Goal: Check status: Check status

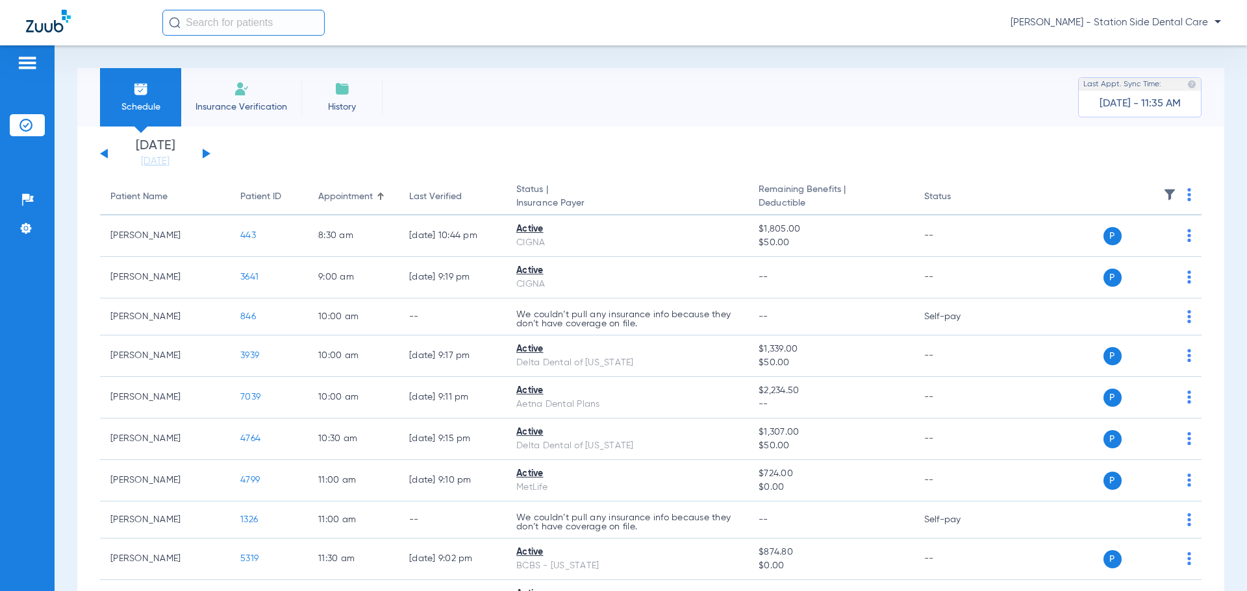
click at [197, 153] on div "[DATE] [DATE] [DATE] [DATE] [DATE] [DATE] [DATE] [DATE] [DATE] [DATE] [DATE] [D…" at bounding box center [155, 154] width 110 height 29
click at [205, 153] on button at bounding box center [207, 154] width 8 height 10
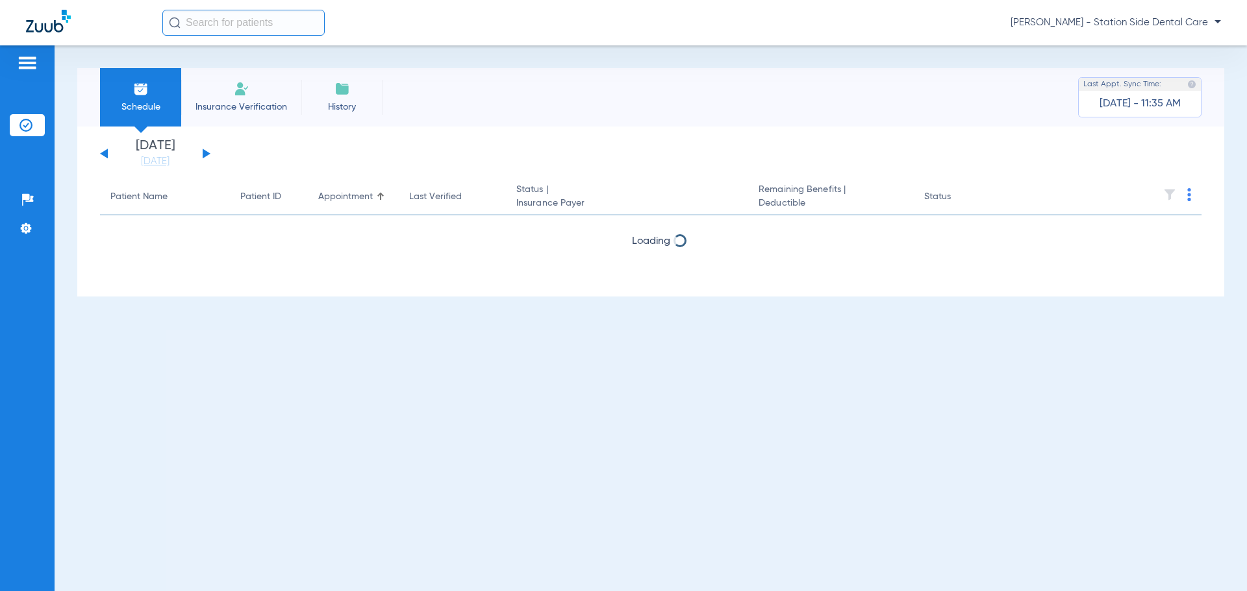
click at [206, 153] on button at bounding box center [207, 154] width 8 height 10
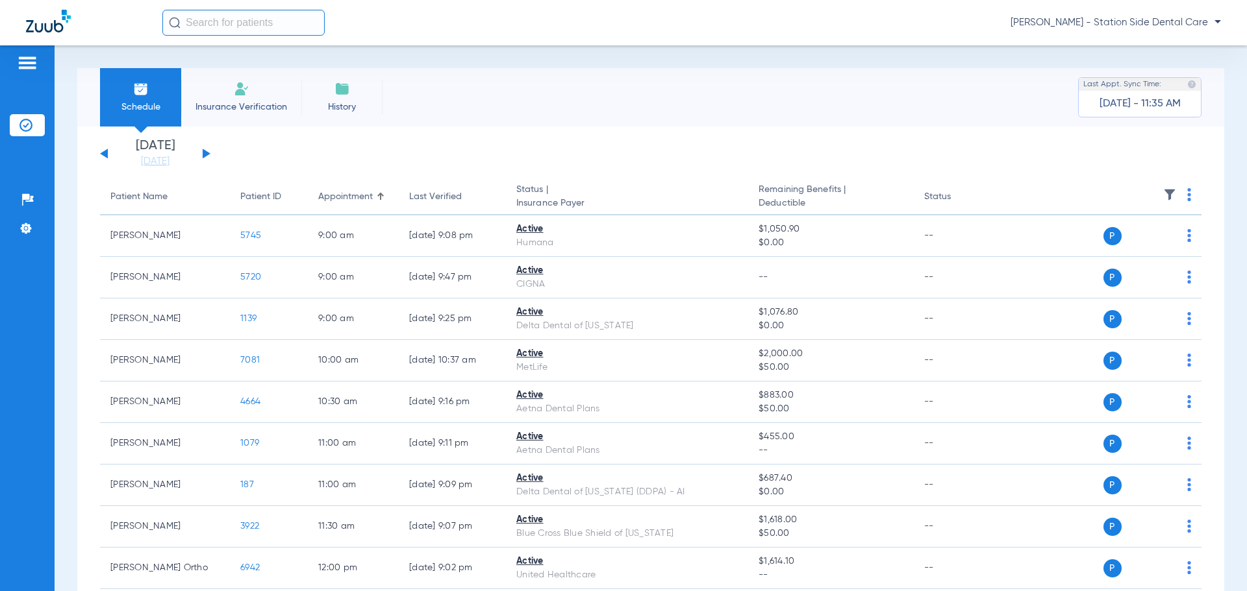
click at [206, 153] on button at bounding box center [207, 154] width 8 height 10
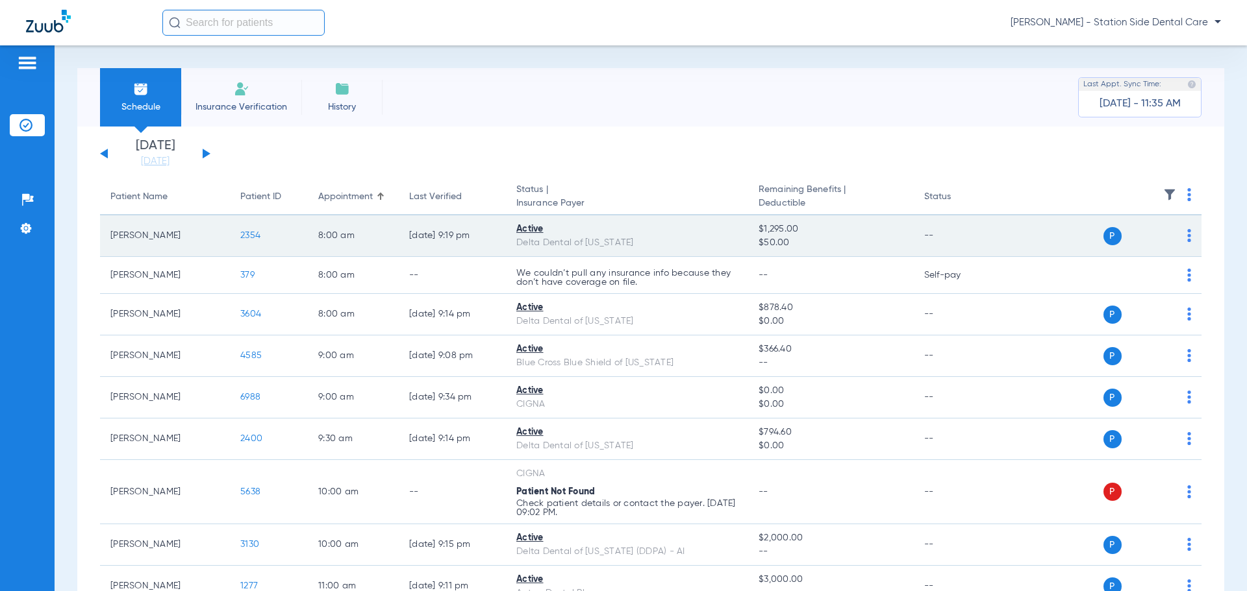
click at [258, 233] on span "2354" at bounding box center [250, 235] width 20 height 9
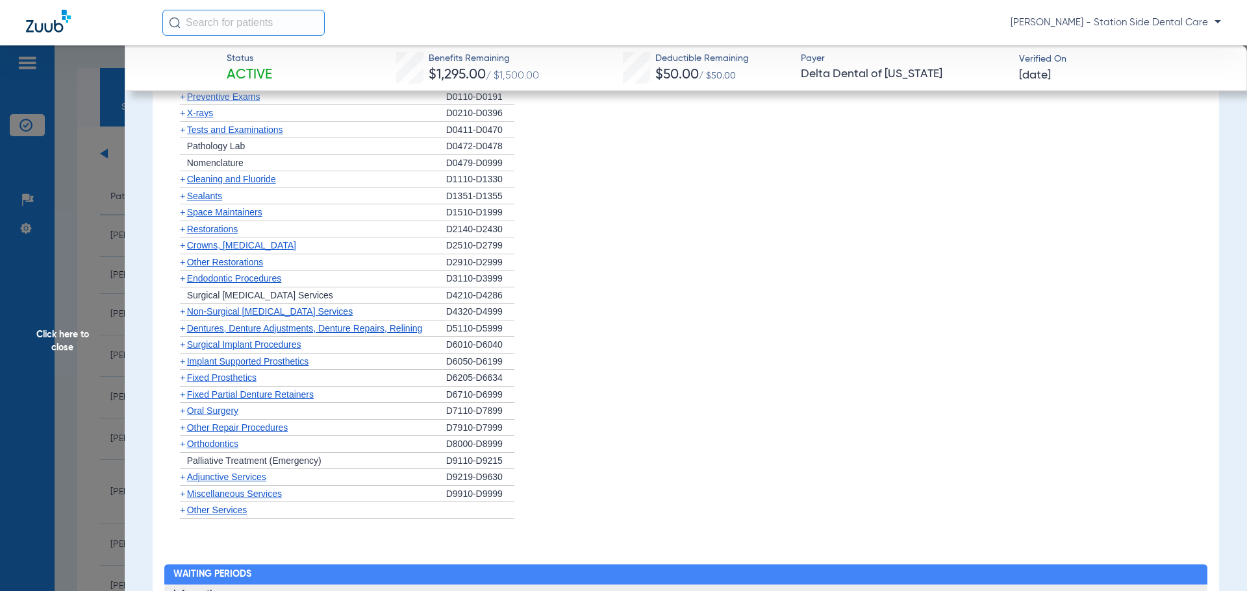
scroll to position [974, 0]
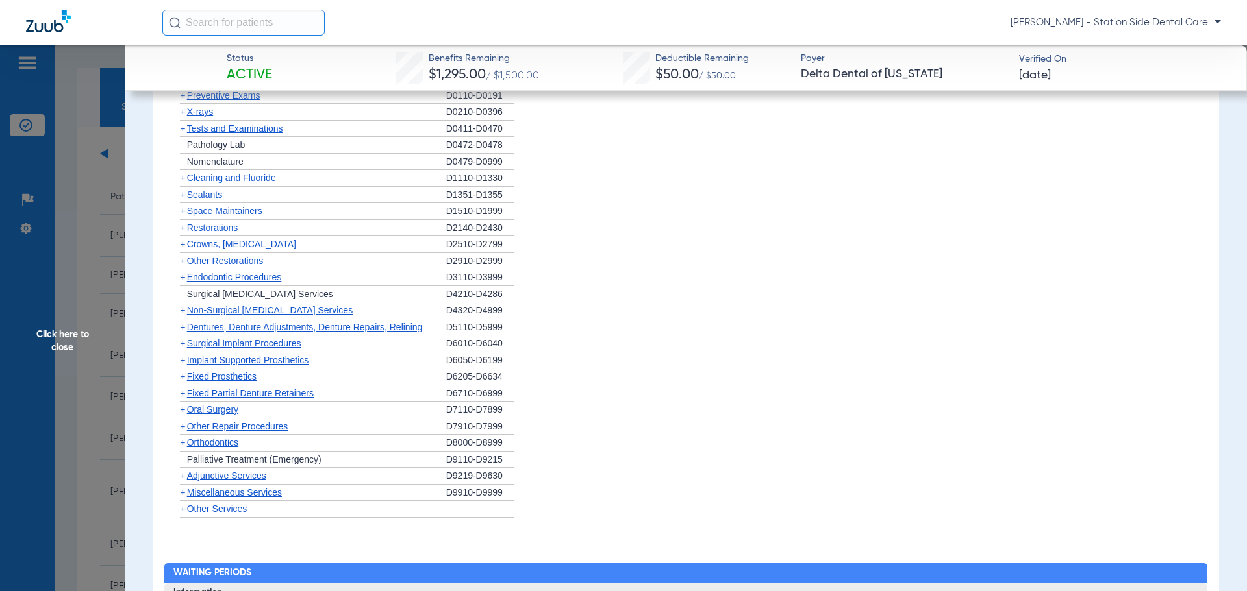
click at [267, 494] on span "Miscellaneous Services" at bounding box center [234, 493] width 95 height 10
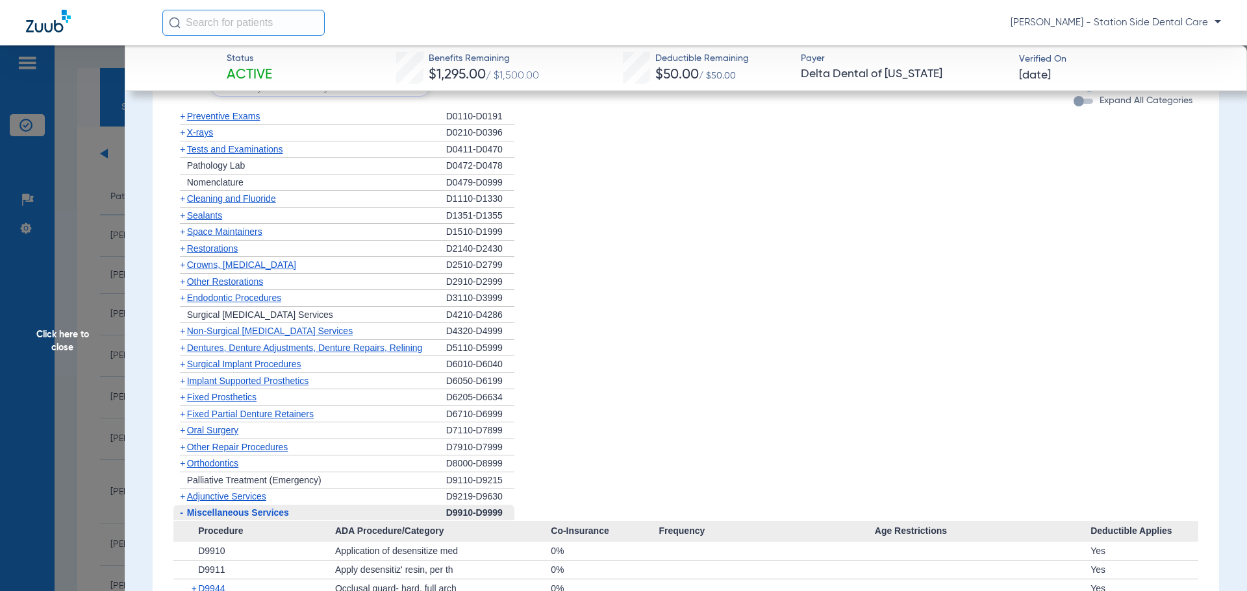
scroll to position [844, 0]
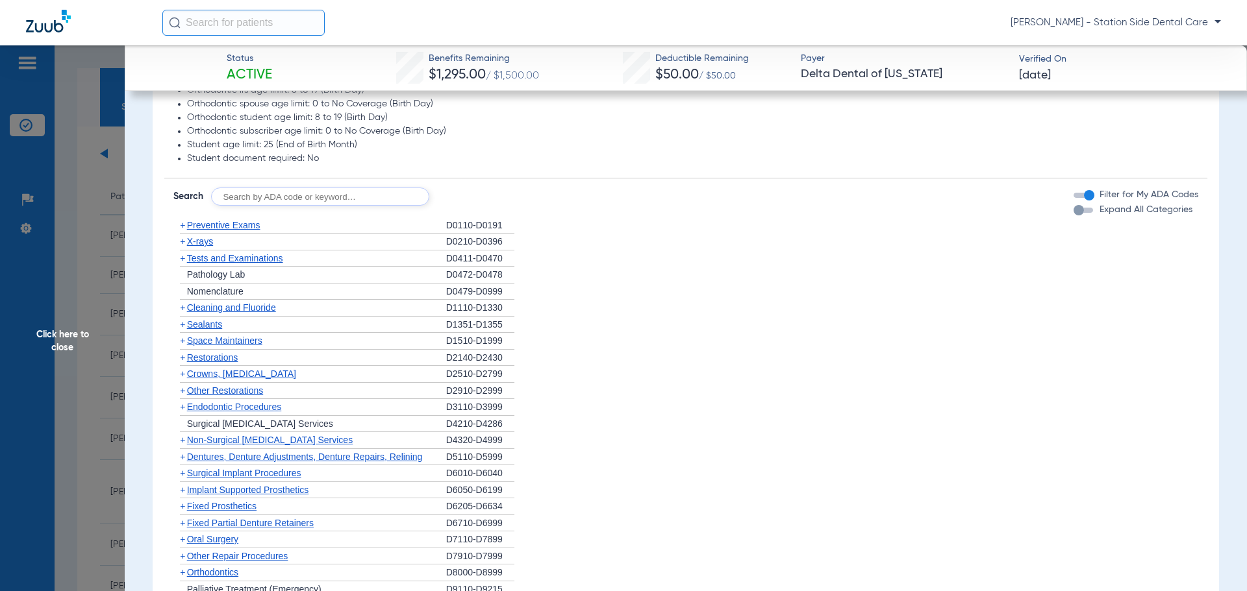
click at [236, 229] on span "Preventive Exams" at bounding box center [223, 225] width 73 height 10
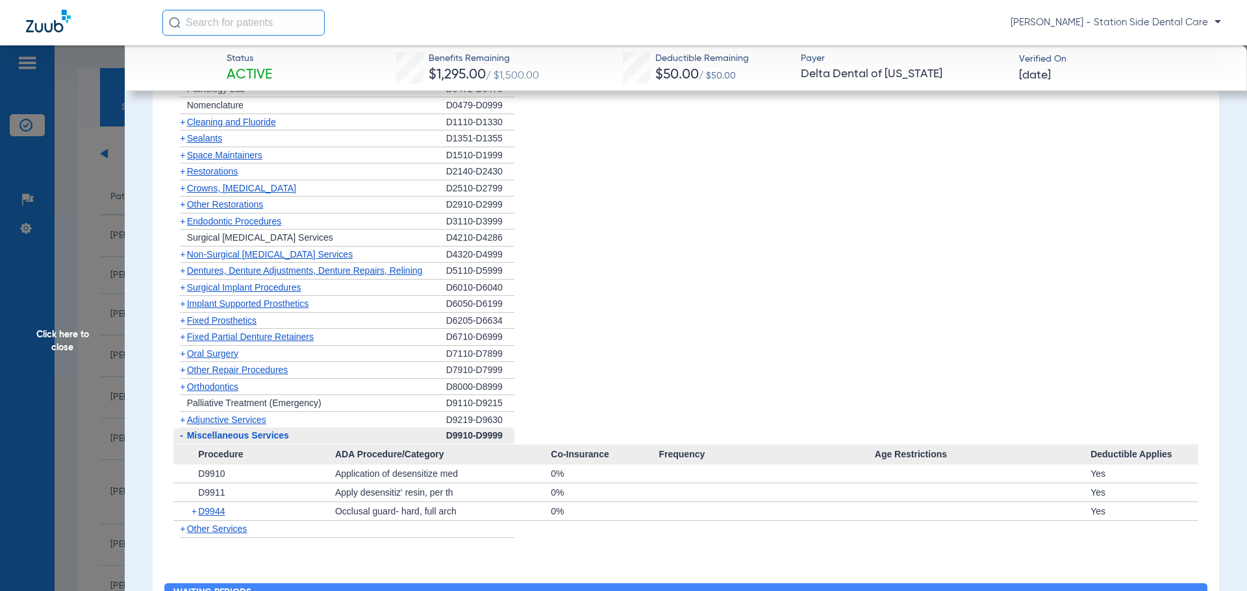
scroll to position [1169, 0]
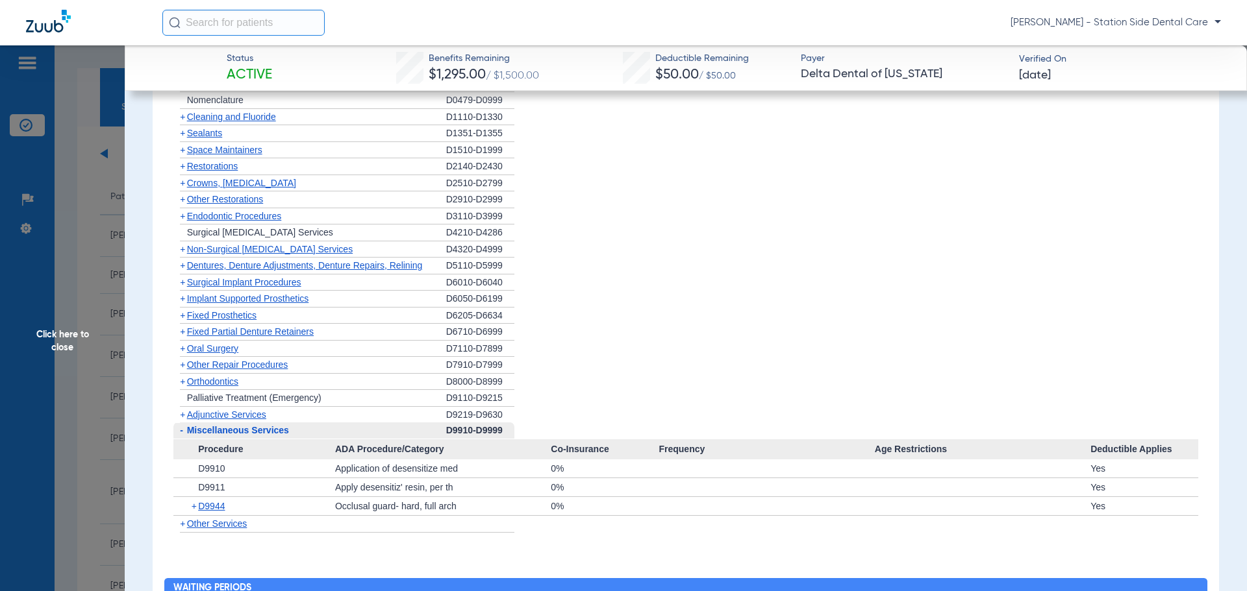
click at [250, 293] on span "Implant Supported Prosthetics" at bounding box center [248, 298] width 122 height 10
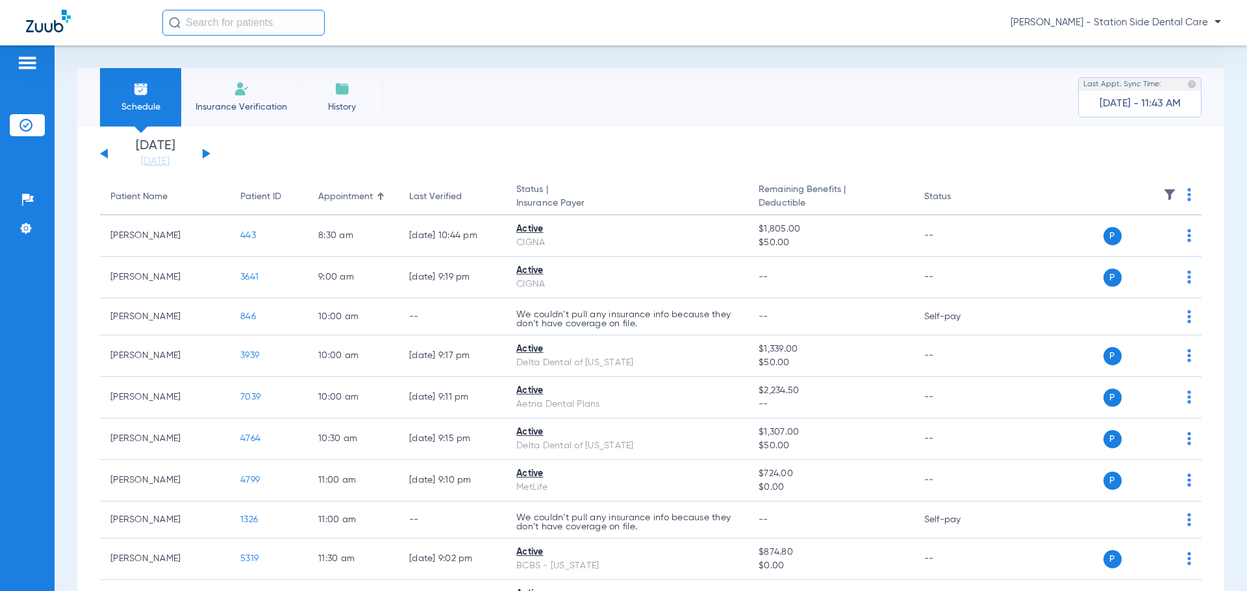
click at [203, 154] on button at bounding box center [207, 154] width 8 height 10
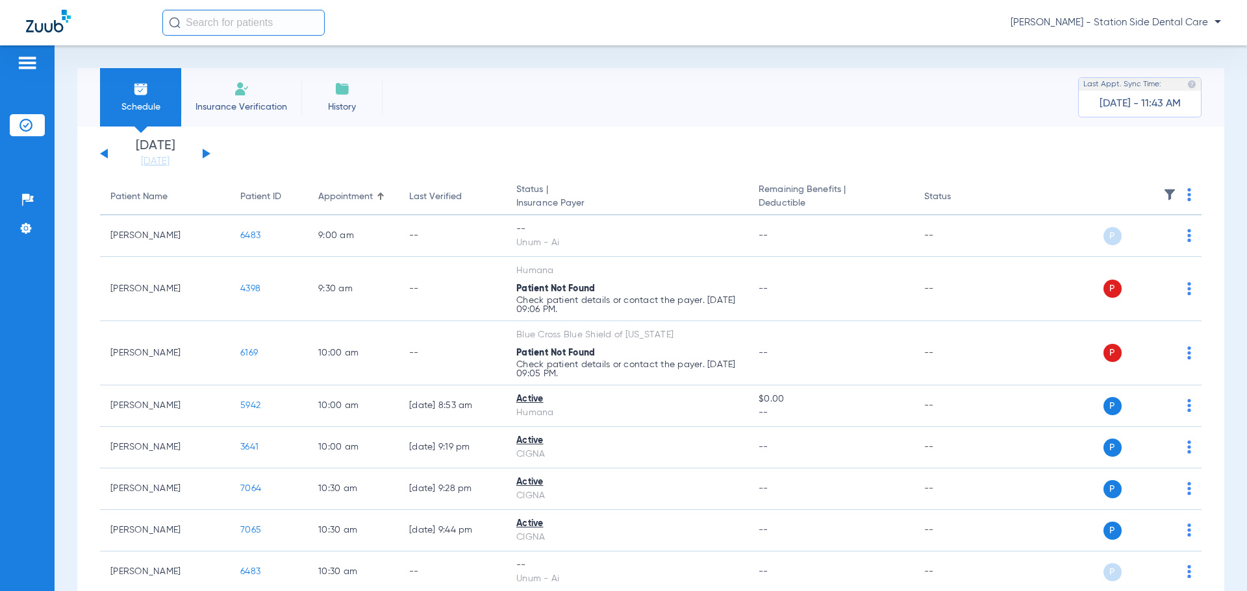
click at [203, 154] on button at bounding box center [207, 154] width 8 height 10
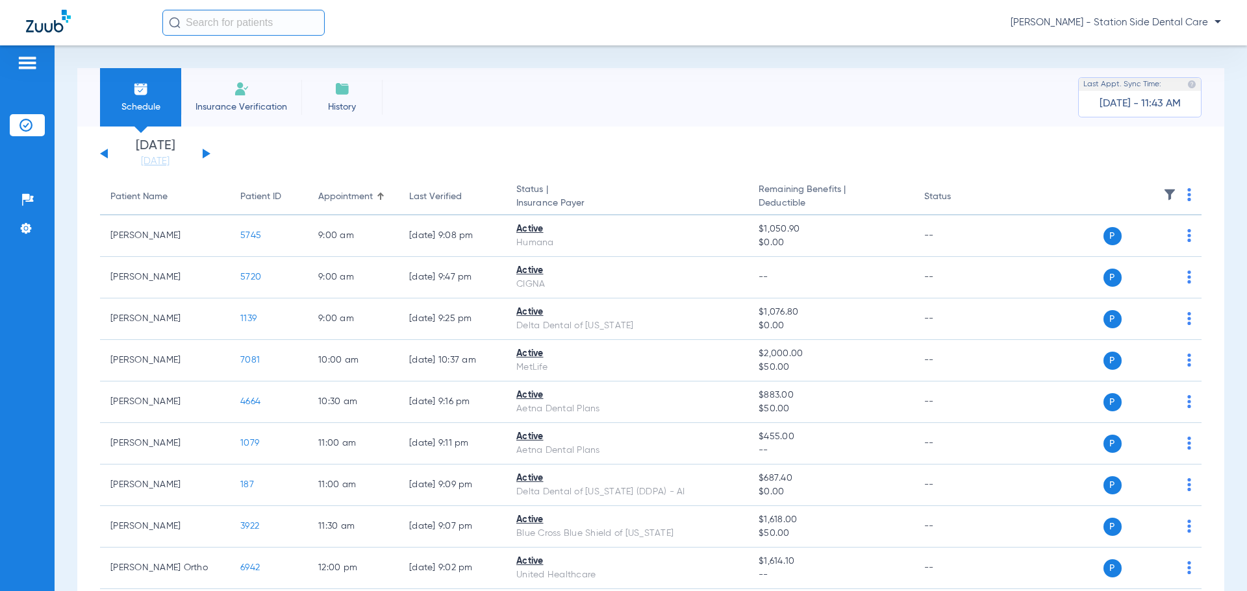
click at [202, 153] on div "[DATE] [DATE] [DATE] [DATE] [DATE] [DATE] [DATE] [DATE] [DATE] [DATE] [DATE] [D…" at bounding box center [155, 154] width 110 height 29
click at [205, 153] on button at bounding box center [207, 154] width 8 height 10
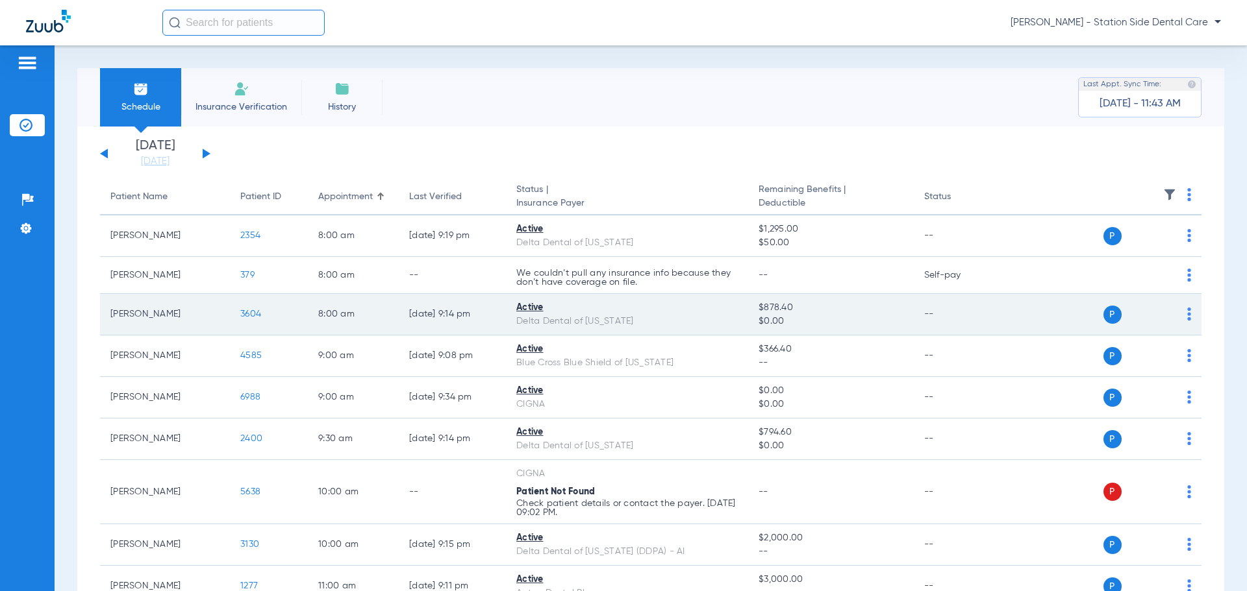
click at [249, 311] on span "3604" at bounding box center [250, 314] width 21 height 9
